Goal: Contribute content

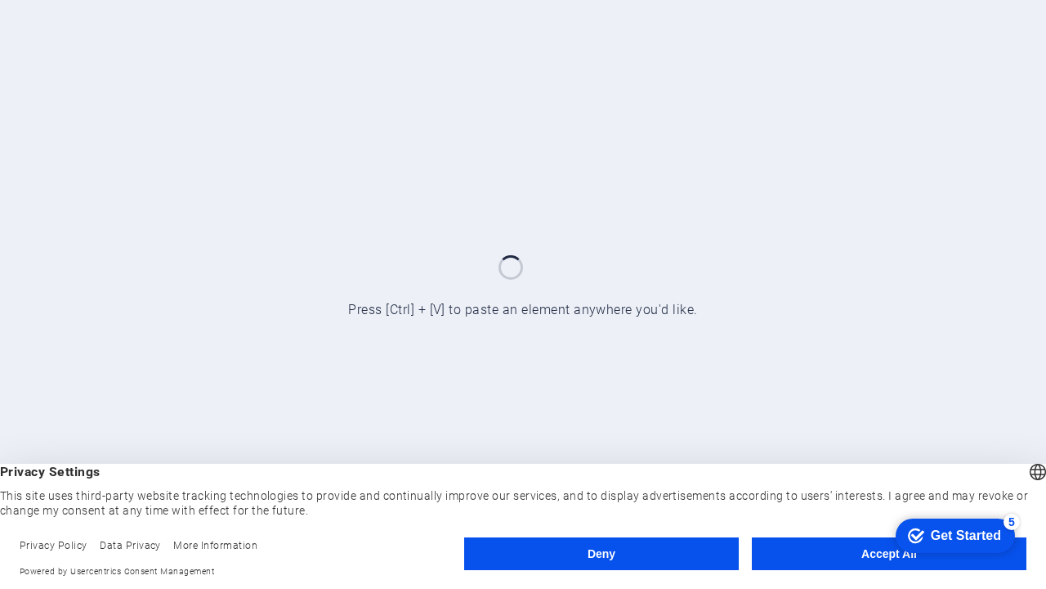
click at [602, 553] on button "Deny" at bounding box center [601, 553] width 275 height 33
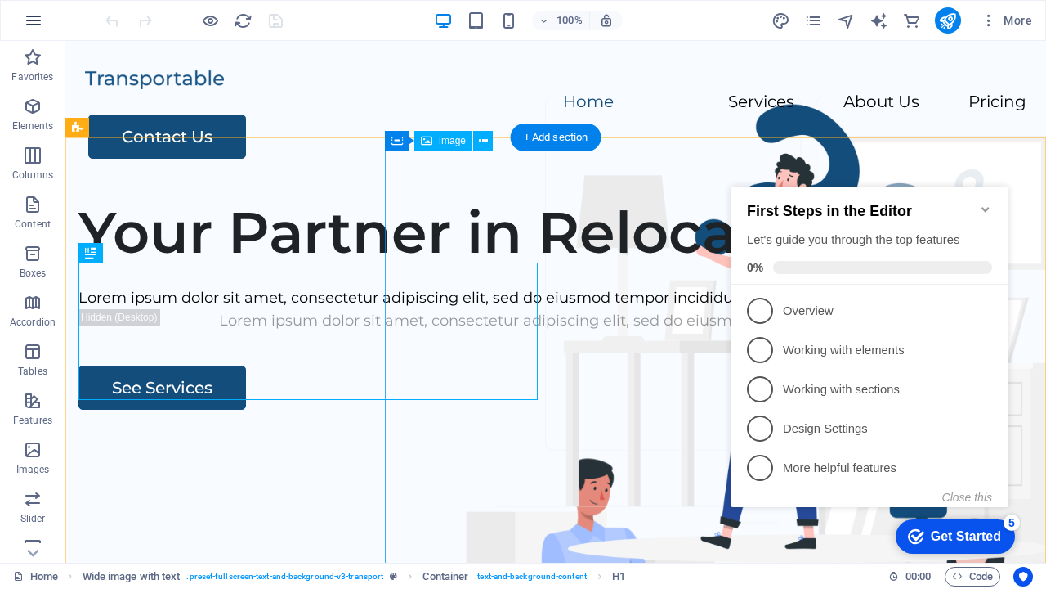
click at [34, 20] on icon "button" at bounding box center [34, 21] width 20 height 20
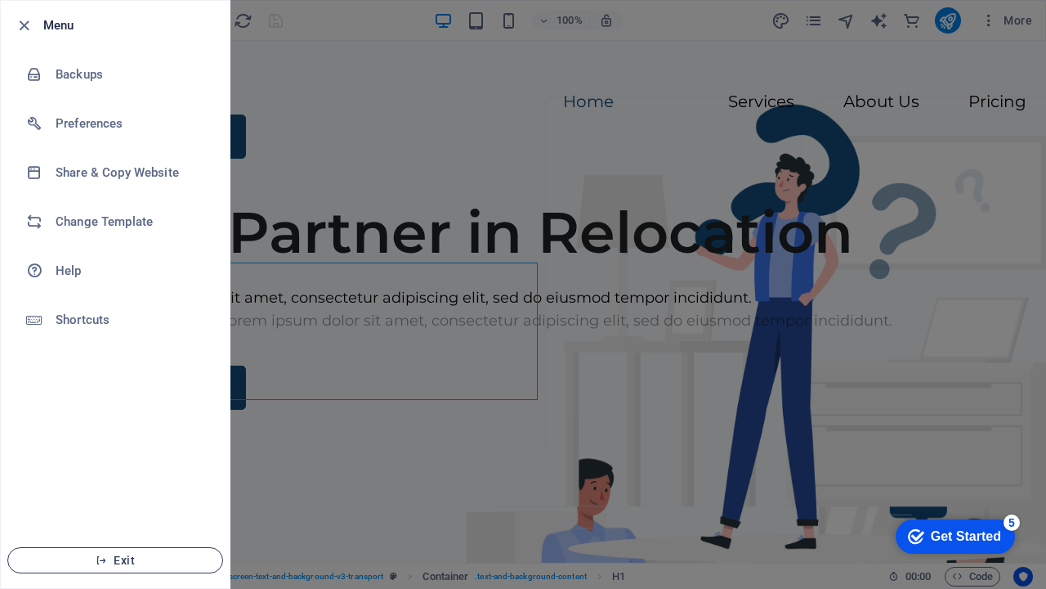
click at [115, 560] on span "Exit" at bounding box center [115, 559] width 188 height 13
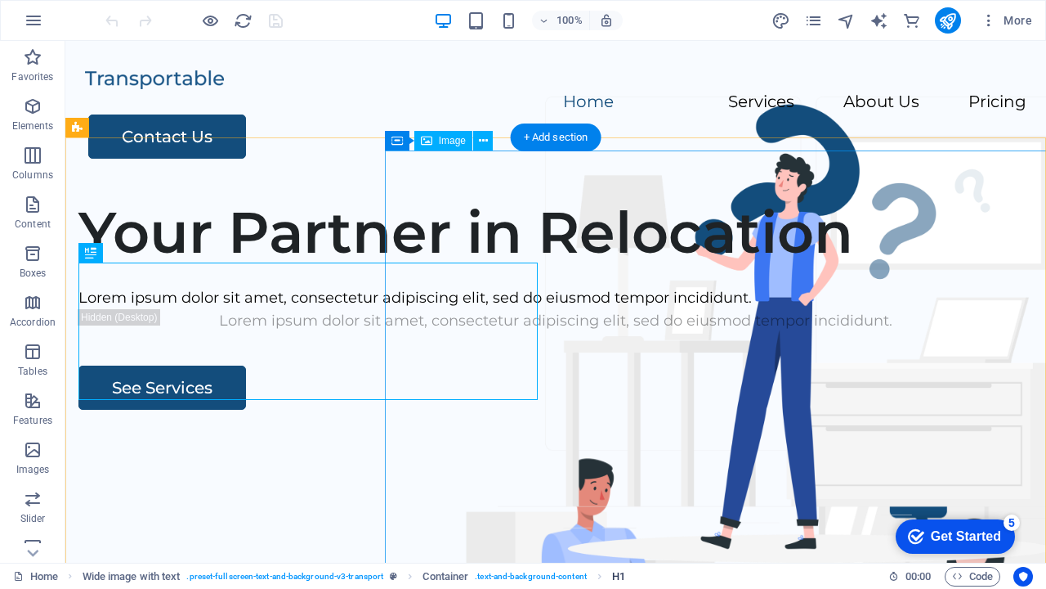
click at [619, 575] on span "H1" at bounding box center [618, 576] width 13 height 20
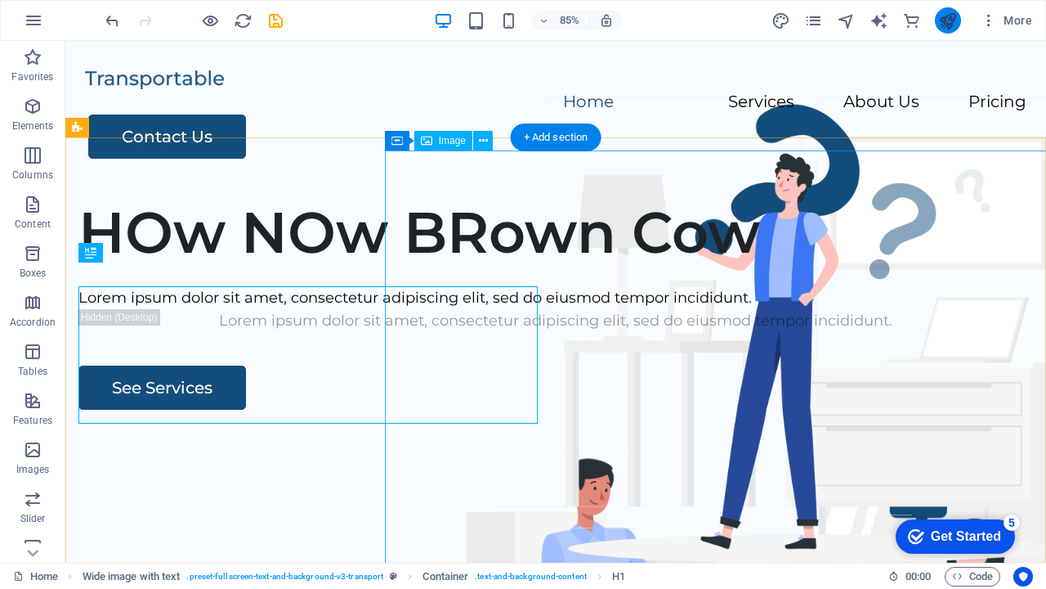
click at [947, 20] on icon "publish" at bounding box center [947, 20] width 19 height 19
